Goal: Transaction & Acquisition: Download file/media

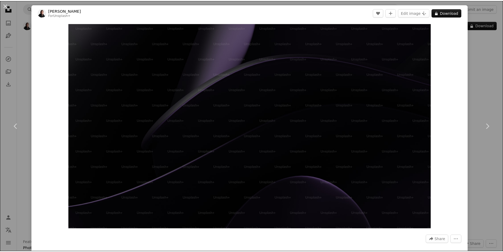
scroll to position [818, 0]
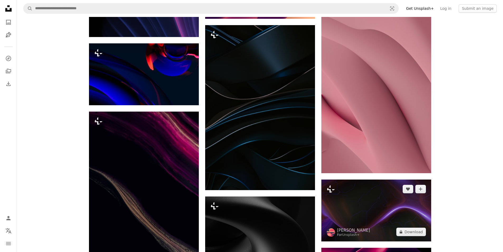
scroll to position [1214, 0]
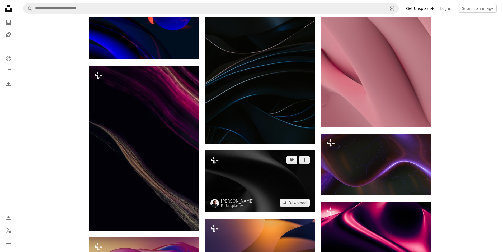
click at [277, 179] on img at bounding box center [260, 181] width 110 height 62
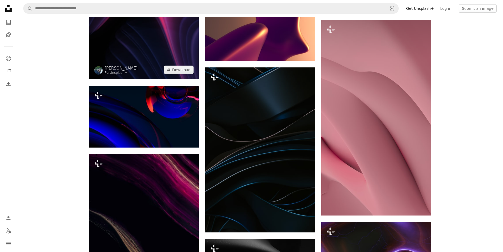
scroll to position [1056, 0]
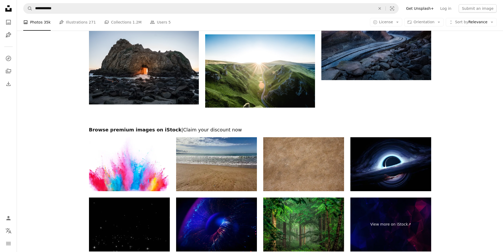
scroll to position [634, 0]
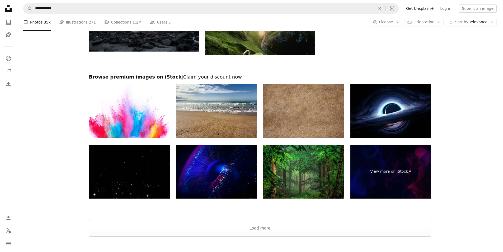
click at [153, 172] on img at bounding box center [129, 171] width 81 height 54
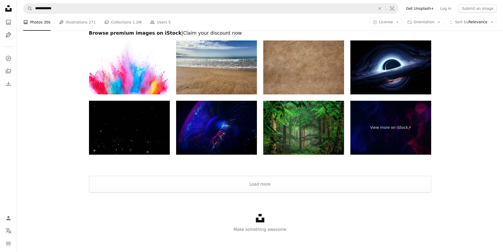
scroll to position [679, 0]
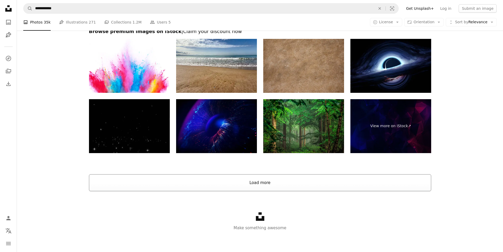
click at [266, 182] on button "Load more" at bounding box center [260, 182] width 342 height 17
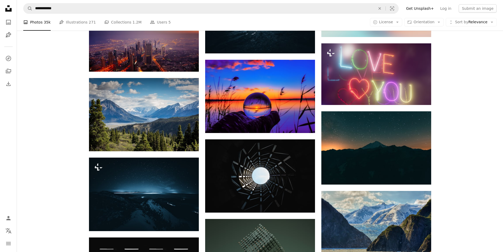
scroll to position [2157, 0]
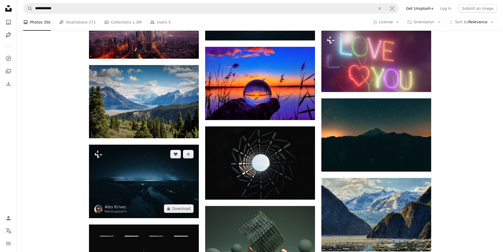
click at [167, 190] on img at bounding box center [144, 180] width 110 height 73
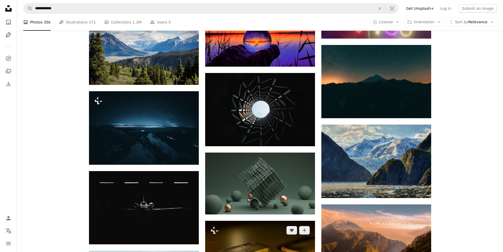
scroll to position [2289, 0]
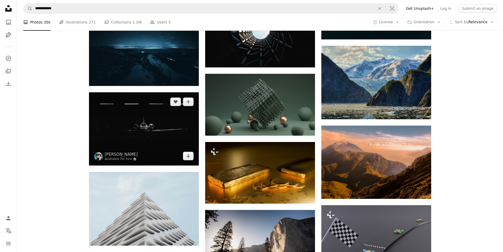
click at [148, 133] on img at bounding box center [144, 128] width 110 height 73
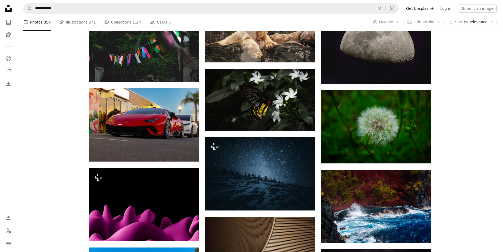
scroll to position [4269, 0]
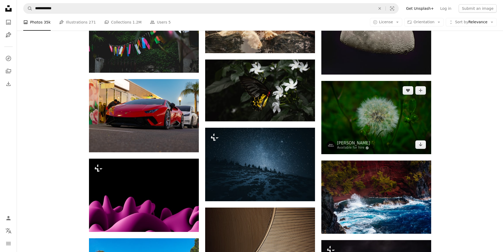
click at [391, 116] on img at bounding box center [376, 117] width 110 height 73
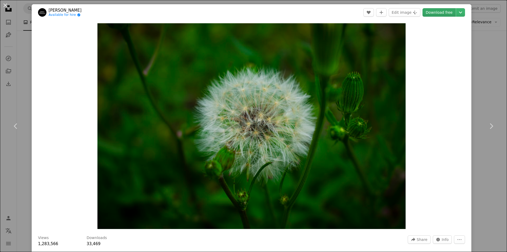
click at [439, 13] on link "Download free" at bounding box center [438, 12] width 33 height 8
